Goal: Task Accomplishment & Management: Manage account settings

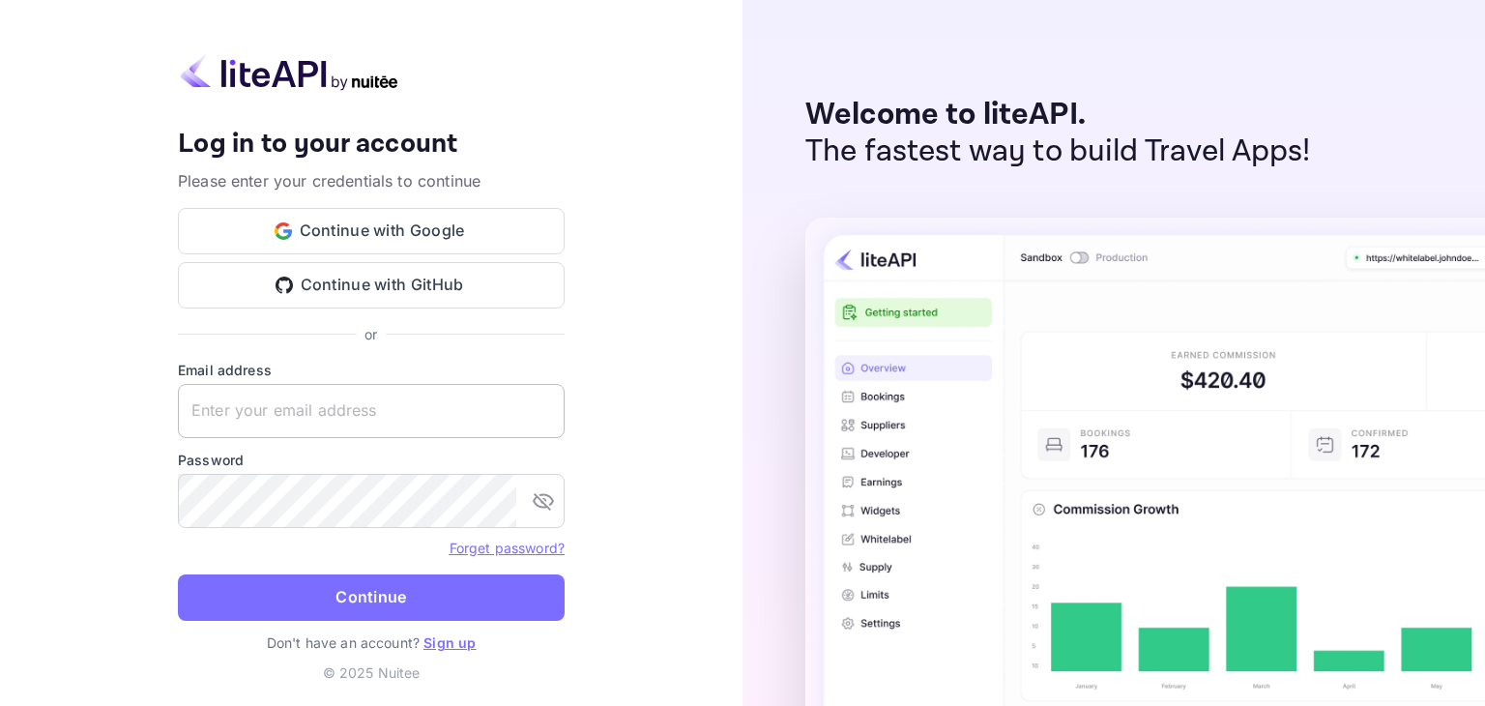
click at [405, 423] on input "text" at bounding box center [371, 411] width 387 height 54
type input "b"
type input "[EMAIL_ADDRESS][DOMAIN_NAME]"
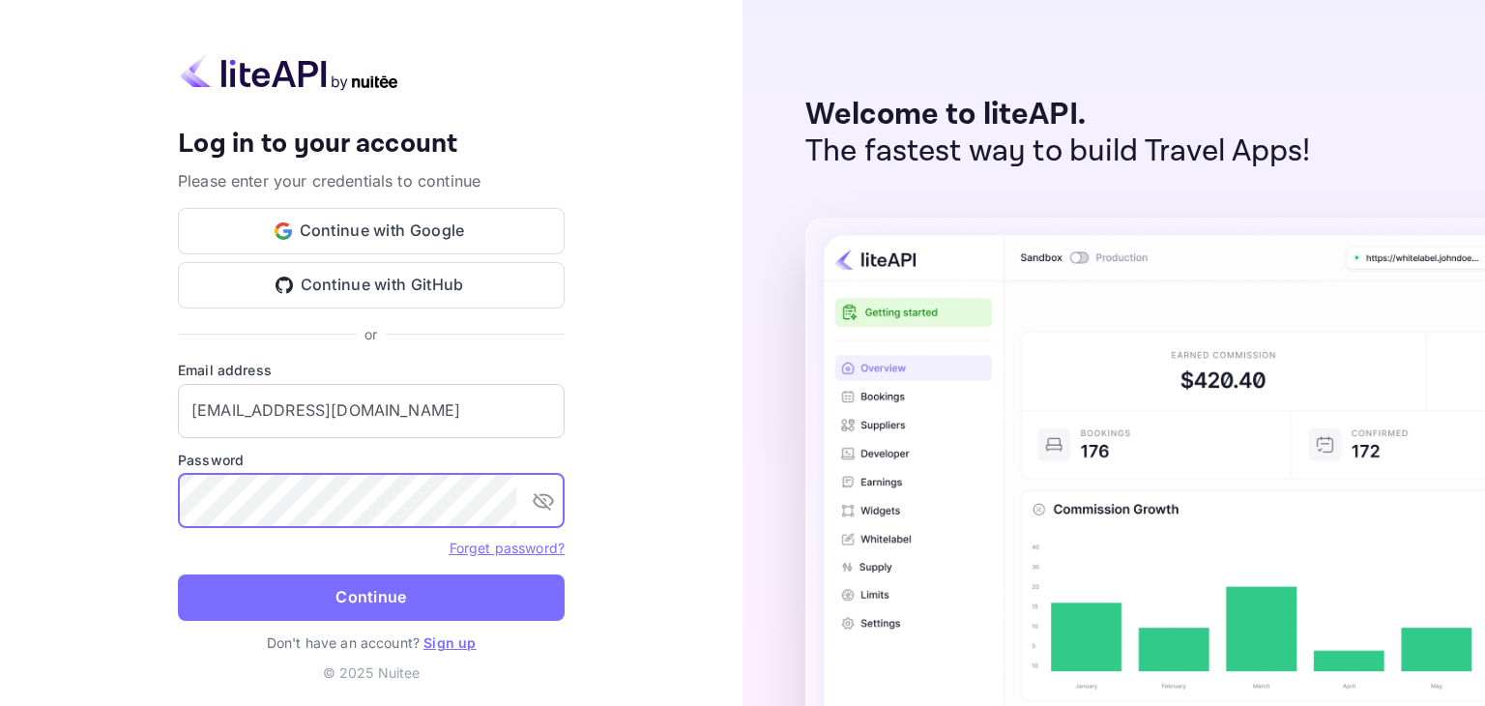
click at [178, 574] on button "Continue" at bounding box center [371, 597] width 387 height 46
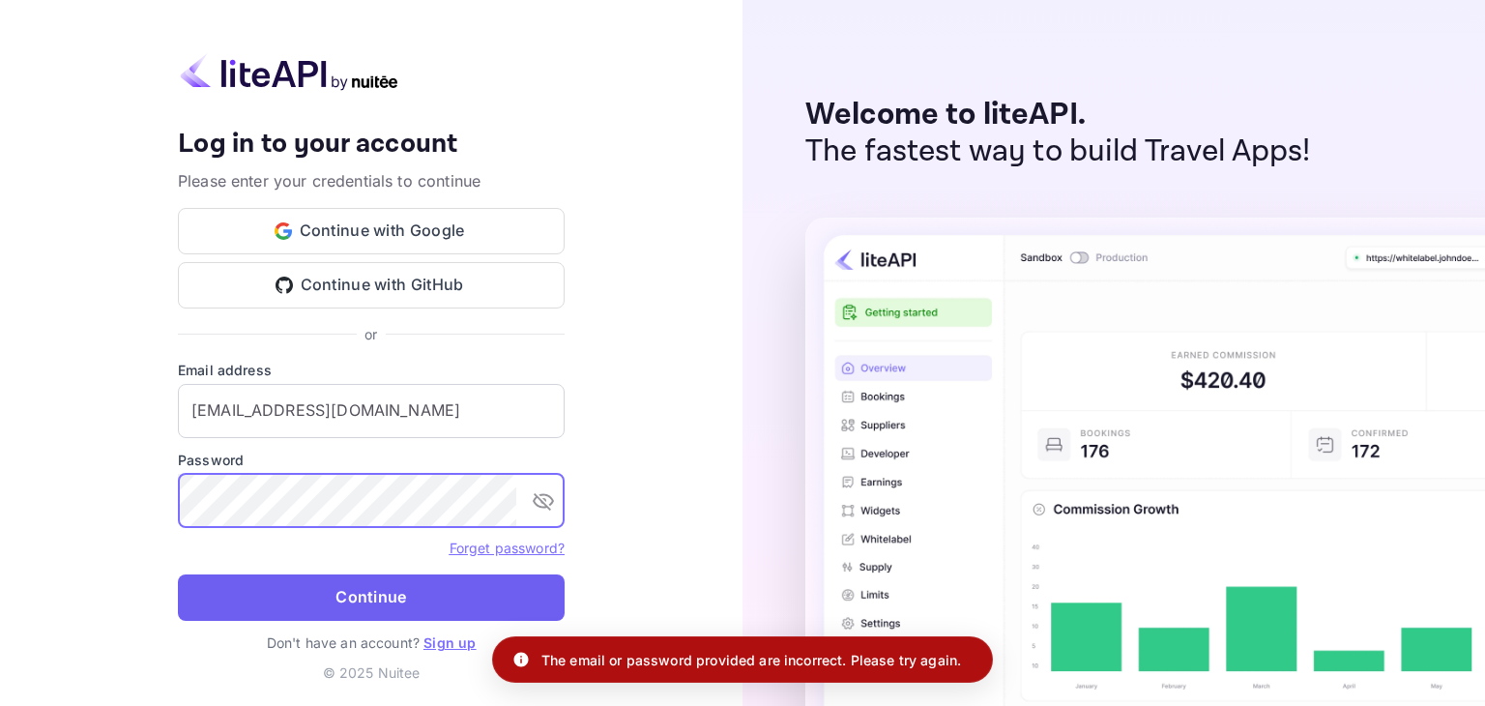
click at [387, 588] on button "Continue" at bounding box center [371, 597] width 387 height 46
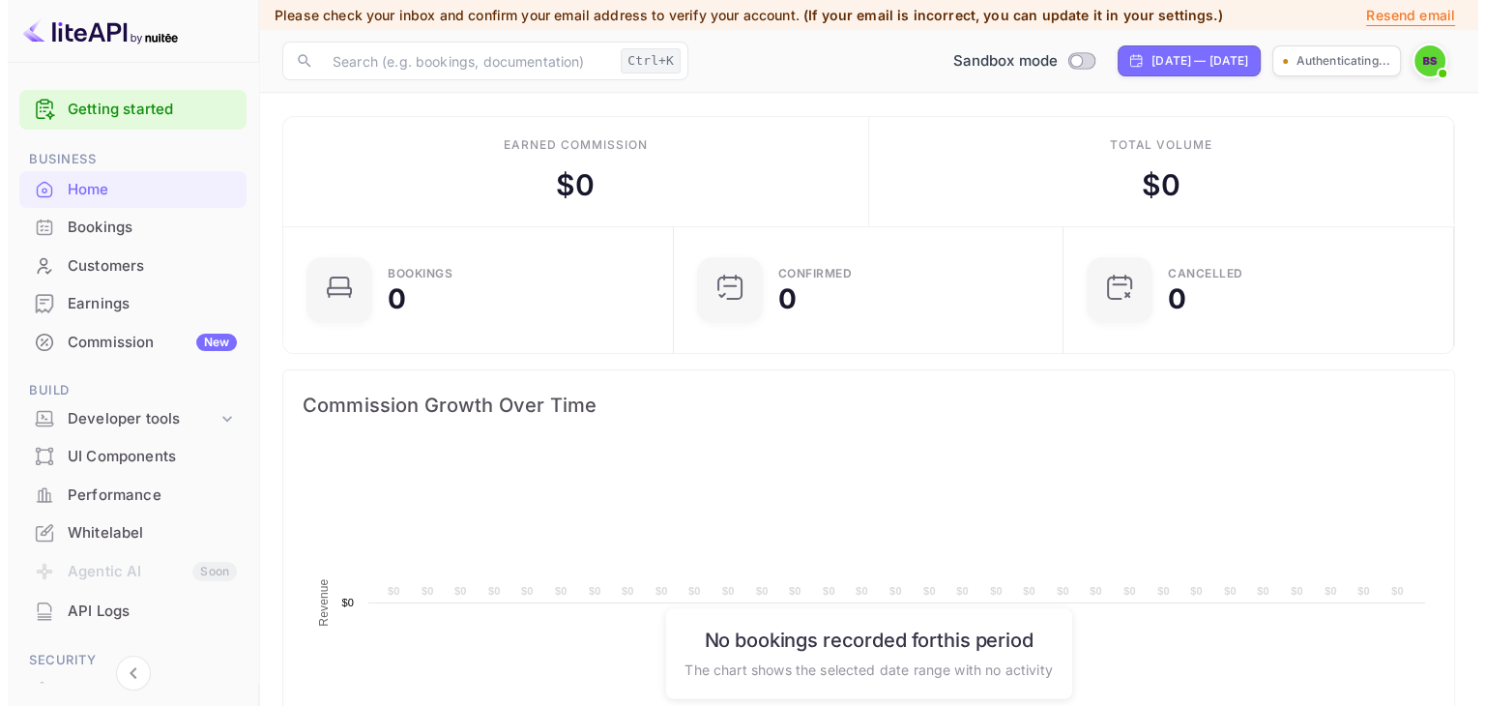
scroll to position [300, 364]
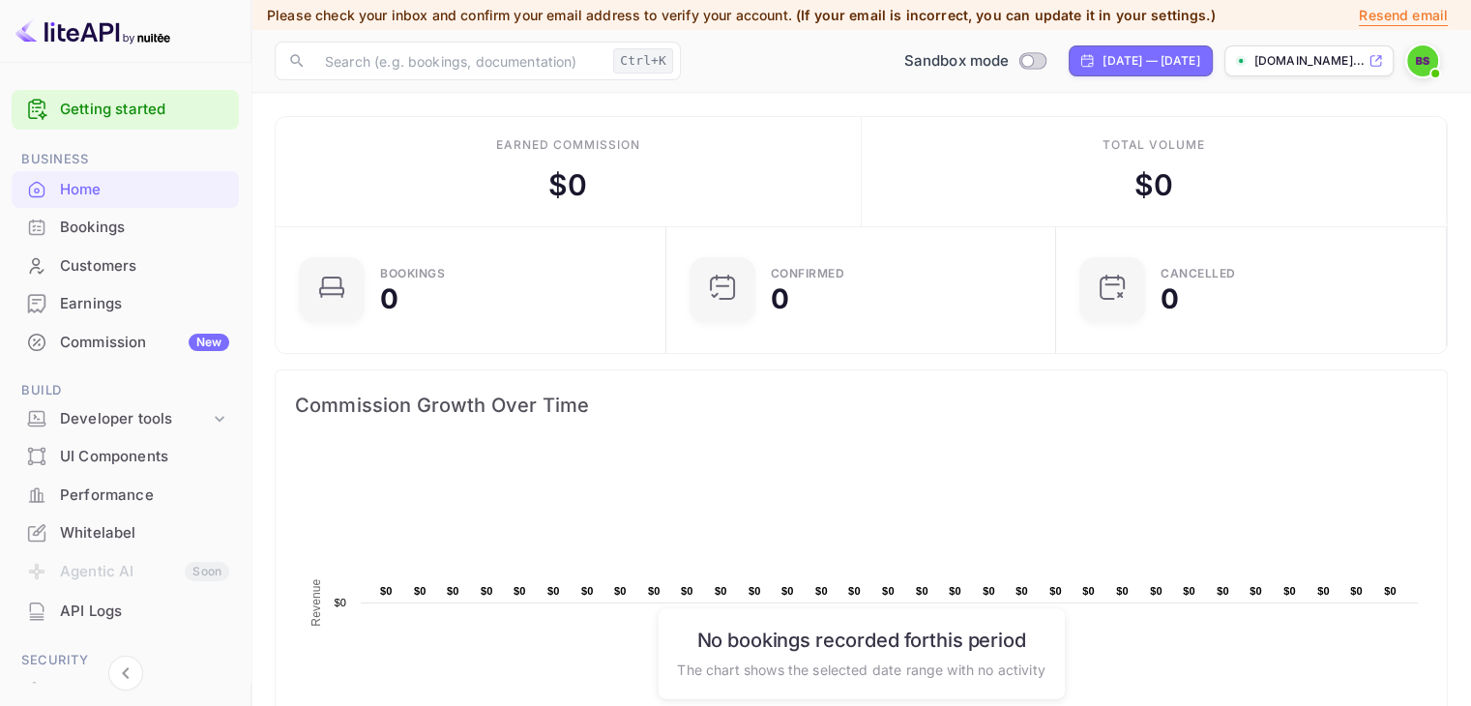
click at [1405, 16] on p "Resend email" at bounding box center [1403, 15] width 89 height 21
click at [1397, 15] on p "Resend email" at bounding box center [1403, 15] width 89 height 21
click at [1382, 63] on icon at bounding box center [1375, 61] width 15 height 14
click at [114, 230] on div "Bookings" at bounding box center [144, 228] width 169 height 22
